Goal: Check status

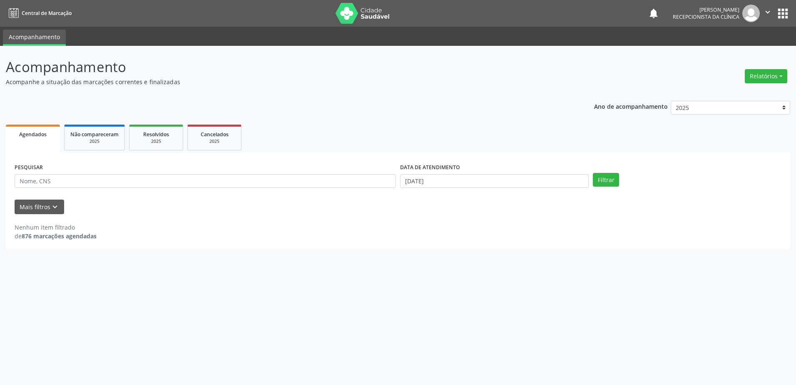
drag, startPoint x: 0, startPoint y: 0, endPoint x: 465, endPoint y: 195, distance: 504.3
click at [20, 134] on span "Agendados" at bounding box center [32, 134] width 27 height 7
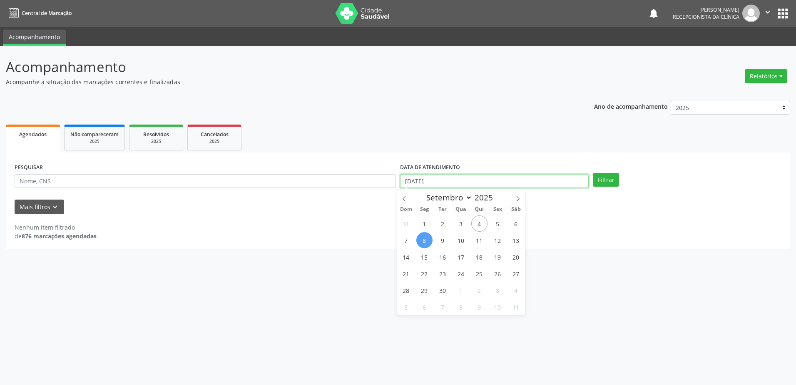
click at [413, 182] on input "[DATE]" at bounding box center [494, 181] width 189 height 14
click at [422, 241] on span "8" at bounding box center [424, 240] width 16 height 16
type input "[DATE]"
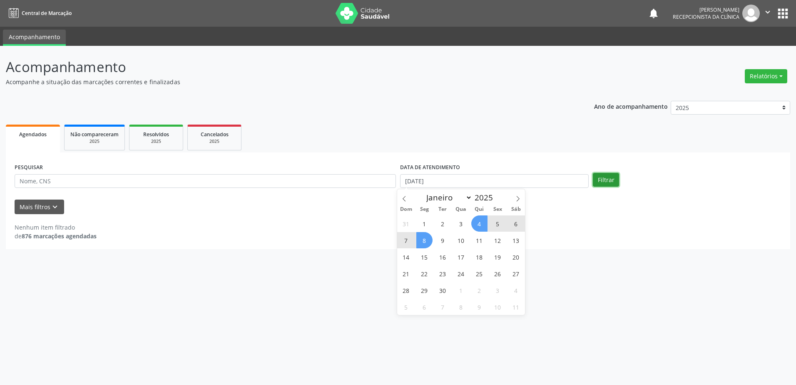
click at [605, 179] on button "Filtrar" at bounding box center [606, 180] width 26 height 14
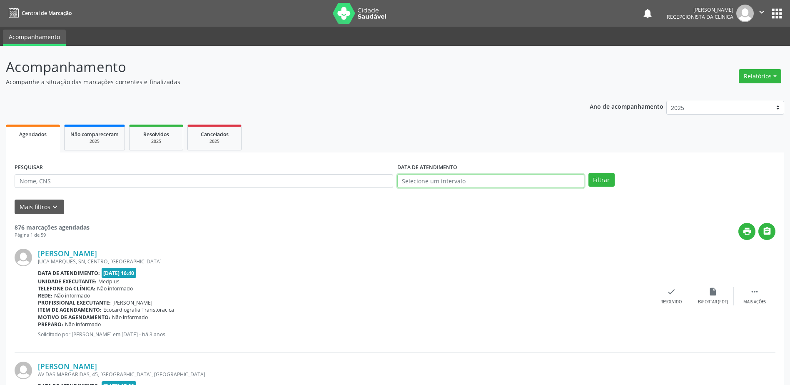
click at [406, 182] on input "text" at bounding box center [490, 181] width 187 height 14
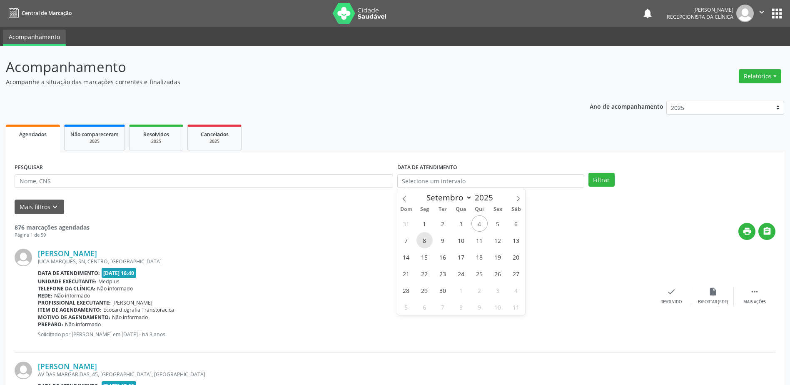
click at [424, 240] on span "8" at bounding box center [424, 240] width 16 height 16
type input "[DATE]"
click at [424, 240] on span "8" at bounding box center [424, 240] width 16 height 16
click at [601, 181] on button "Filtrar" at bounding box center [601, 180] width 26 height 14
